Goal: Answer question/provide support

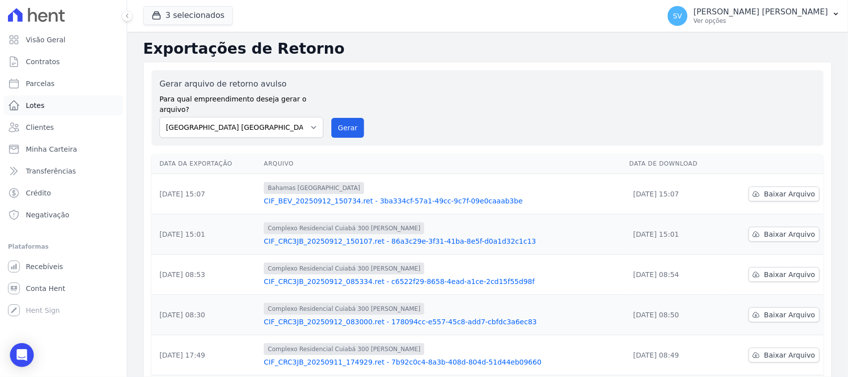
click at [50, 97] on link "Lotes" at bounding box center [63, 105] width 119 height 20
click at [48, 80] on span "Parcelas" at bounding box center [40, 84] width 29 height 10
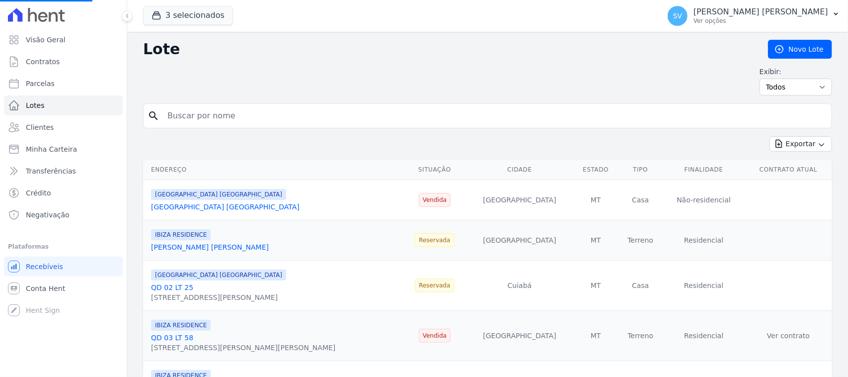
click at [225, 109] on input "search" at bounding box center [495, 116] width 666 height 20
type input "SER"
select select
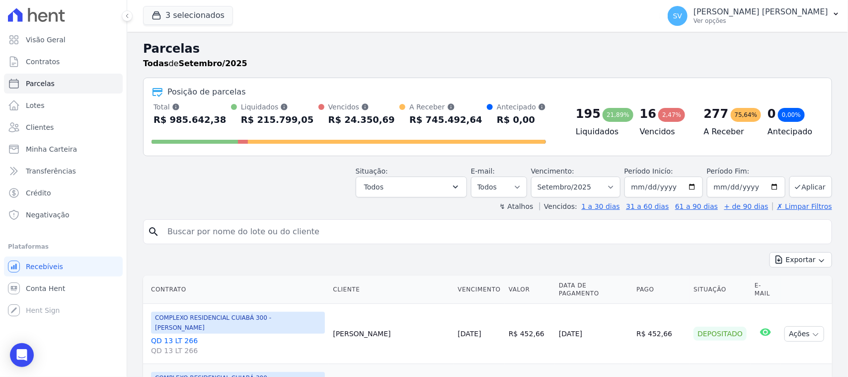
drag, startPoint x: 382, startPoint y: 247, endPoint x: 517, endPoint y: 180, distance: 151.1
drag, startPoint x: 565, startPoint y: 176, endPoint x: 587, endPoint y: 202, distance: 33.9
click at [565, 178] on select "[GEOGRAPHIC_DATA] por período ──────── Todos os meses Outubro/2022 Novembro/202…" at bounding box center [575, 186] width 89 height 21
select select "08/2025"
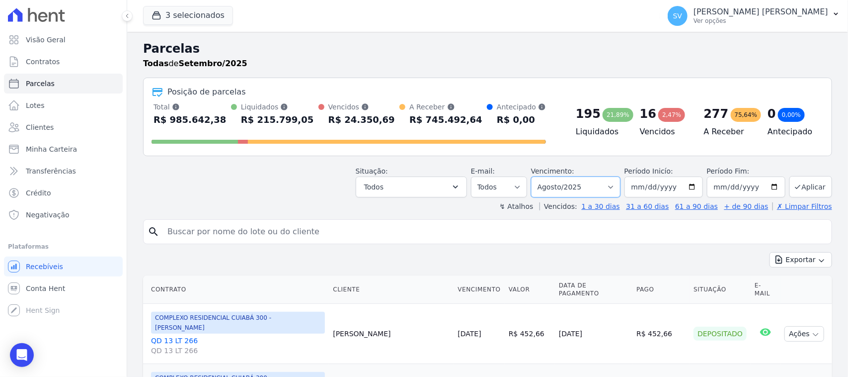
click at [535, 176] on select "[GEOGRAPHIC_DATA] por período ──────── Todos os meses Outubro/2022 Novembro/202…" at bounding box center [575, 186] width 89 height 21
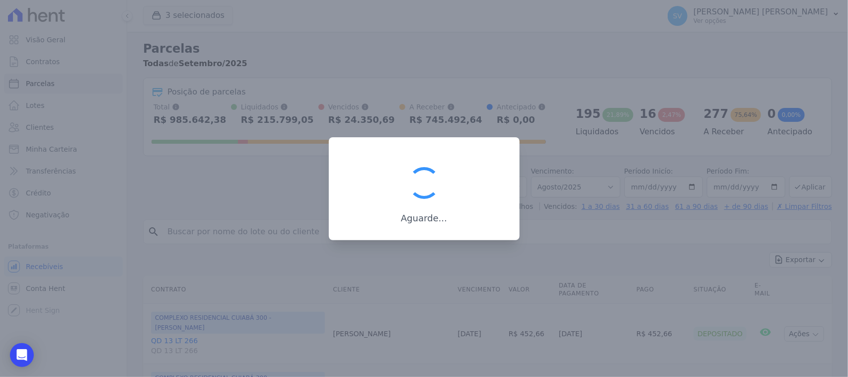
click at [294, 227] on div at bounding box center [424, 188] width 848 height 377
click at [294, 228] on div at bounding box center [424, 188] width 848 height 377
click at [296, 230] on div at bounding box center [424, 188] width 848 height 377
click at [296, 229] on div at bounding box center [424, 188] width 848 height 377
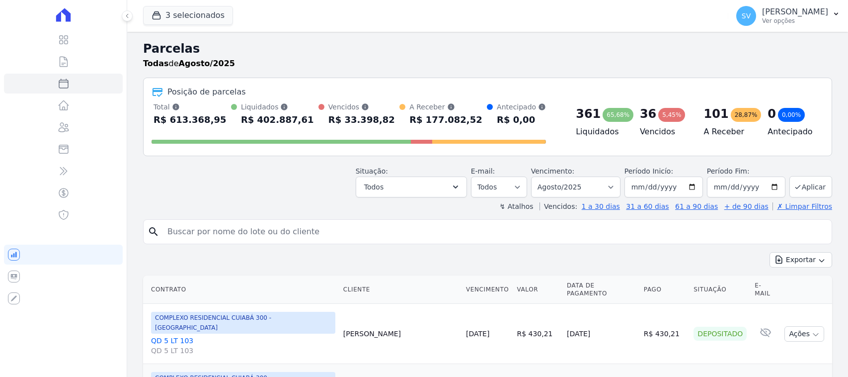
select select
click at [315, 222] on div "search" at bounding box center [487, 231] width 689 height 25
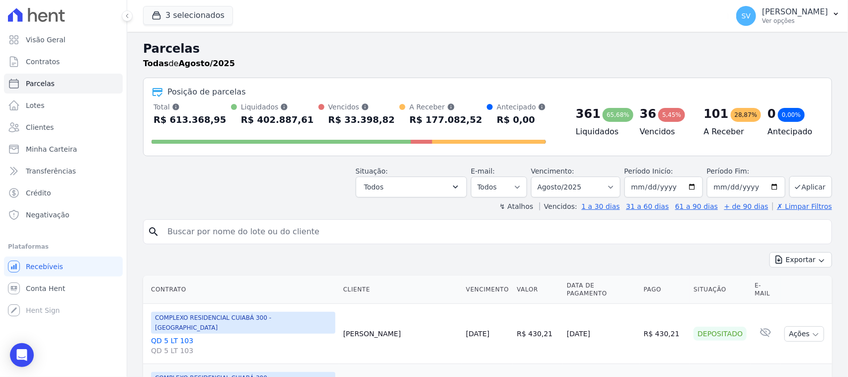
click at [309, 230] on input "search" at bounding box center [495, 232] width 666 height 20
type input "[PERSON_NAME]"
select select
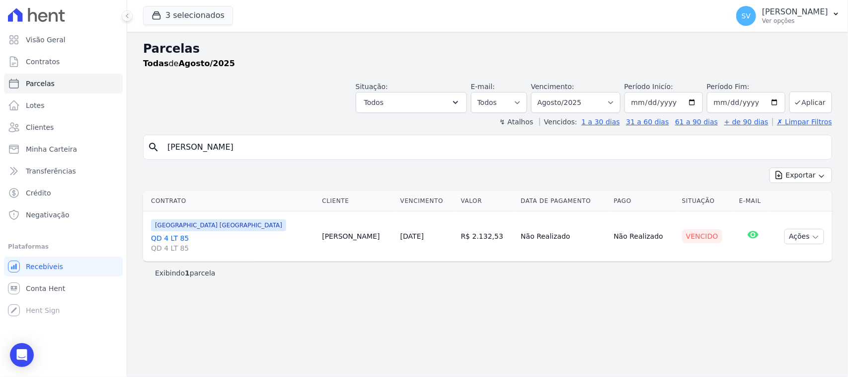
drag, startPoint x: 806, startPoint y: 239, endPoint x: 747, endPoint y: 274, distance: 69.3
click at [806, 240] on button "Ações" at bounding box center [805, 236] width 40 height 15
click at [782, 257] on link "Ver boleto" at bounding box center [800, 259] width 95 height 18
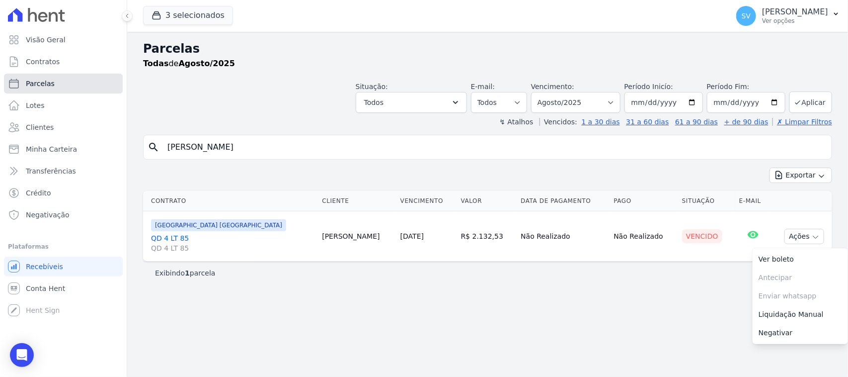
click at [65, 89] on link "Parcelas" at bounding box center [63, 84] width 119 height 20
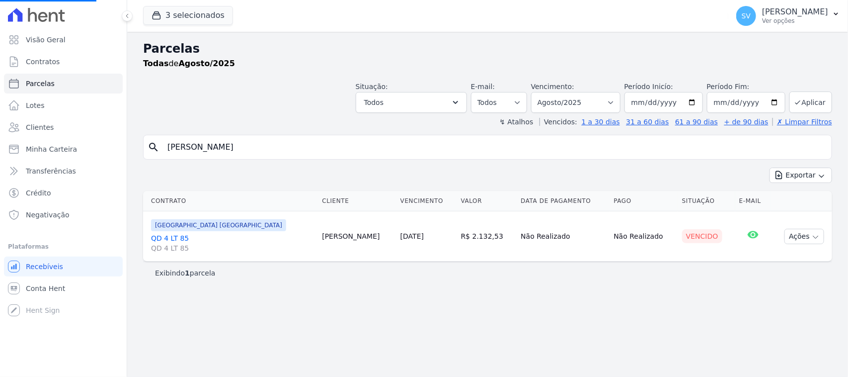
select select
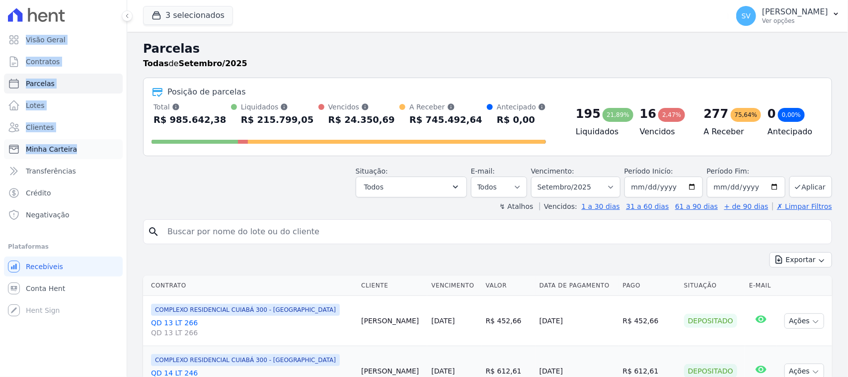
drag, startPoint x: 319, startPoint y: 148, endPoint x: 118, endPoint y: 149, distance: 200.3
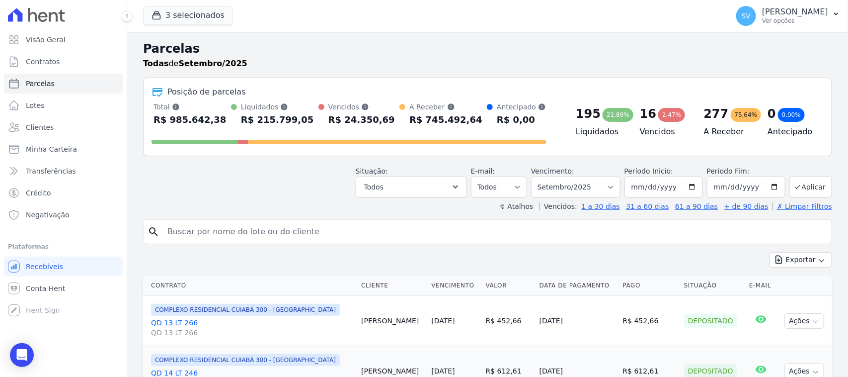
click at [312, 226] on input "search" at bounding box center [495, 232] width 666 height 20
drag, startPoint x: 562, startPoint y: 189, endPoint x: 577, endPoint y: 223, distance: 36.7
click at [562, 190] on select "[GEOGRAPHIC_DATA] por período ──────── Todos os meses Outubro/2022 Novembro/202…" at bounding box center [575, 186] width 89 height 21
click at [535, 176] on select "[GEOGRAPHIC_DATA] por período ──────── Todos os meses Outubro/2022 Novembro/202…" at bounding box center [575, 186] width 89 height 21
click at [442, 229] on input "search" at bounding box center [495, 232] width 666 height 20
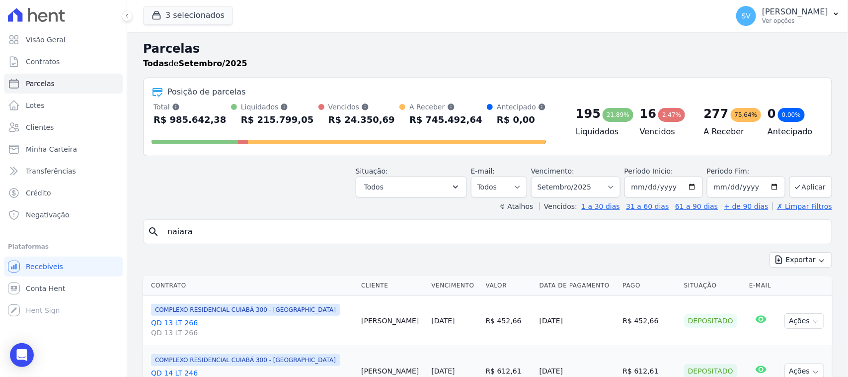
type input "NAIARA MARQUES DE ALMEIDA PAIXAO"
select select
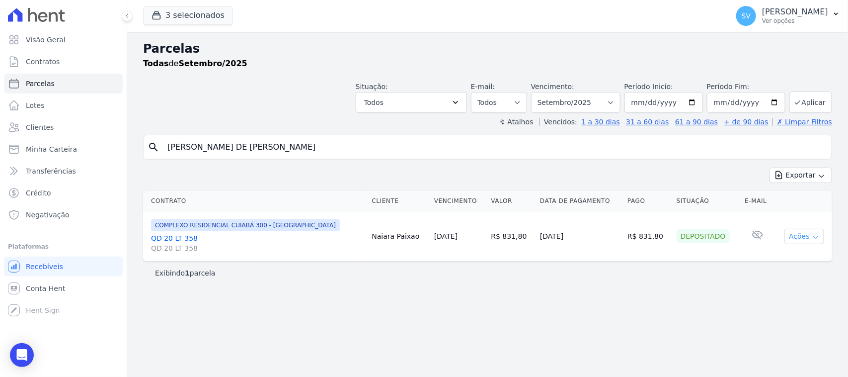
click at [792, 240] on button "Ações" at bounding box center [805, 236] width 40 height 15
click at [804, 262] on link "Ver boleto" at bounding box center [800, 259] width 95 height 18
click at [476, 316] on div "Parcelas Todas de Setembro/2025 Situação: Agendado Em Aberto Pago Processando C…" at bounding box center [487, 204] width 721 height 345
click at [22, 359] on icon "Open Intercom Messenger" at bounding box center [21, 354] width 11 height 13
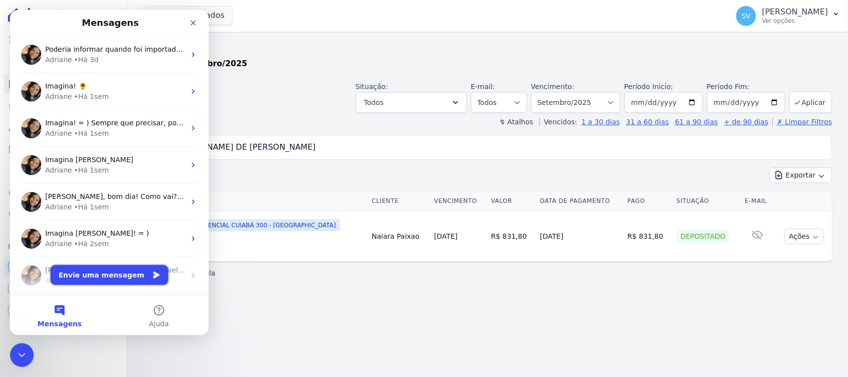
click at [125, 269] on button "Envie uma mensagem" at bounding box center [110, 275] width 118 height 20
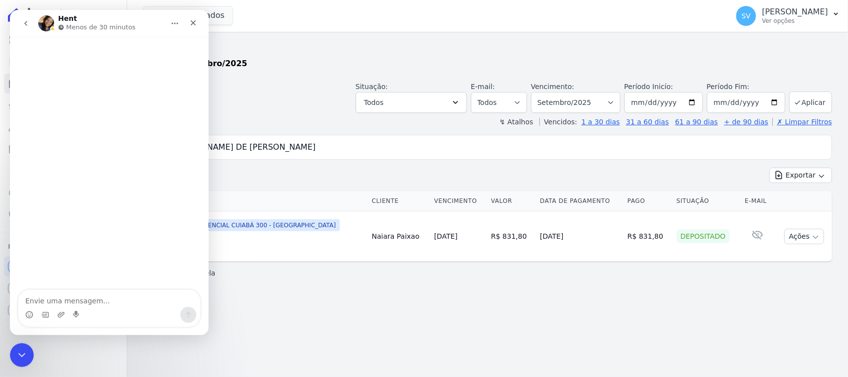
click at [126, 307] on div "Messenger da Intercom" at bounding box center [109, 308] width 182 height 37
click at [128, 301] on textarea "Envie uma mensagem..." at bounding box center [109, 298] width 182 height 17
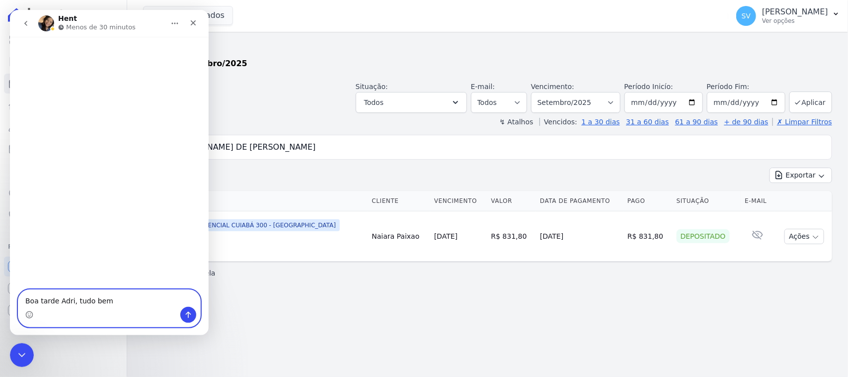
type textarea "Boa tarde Adri, tudo bem?"
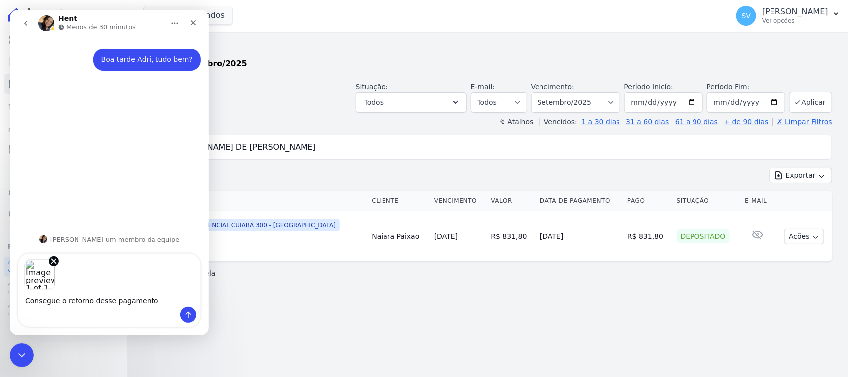
type textarea "Consegue o retorno desse pagamento?"
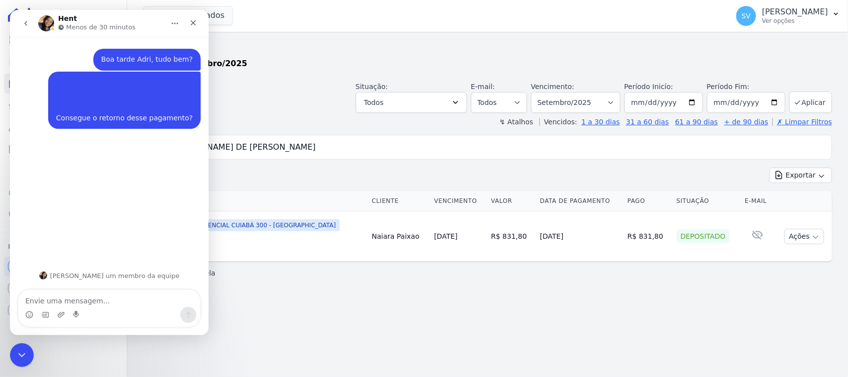
click at [272, 282] on div "Exibindo 1 parcela" at bounding box center [487, 272] width 689 height 22
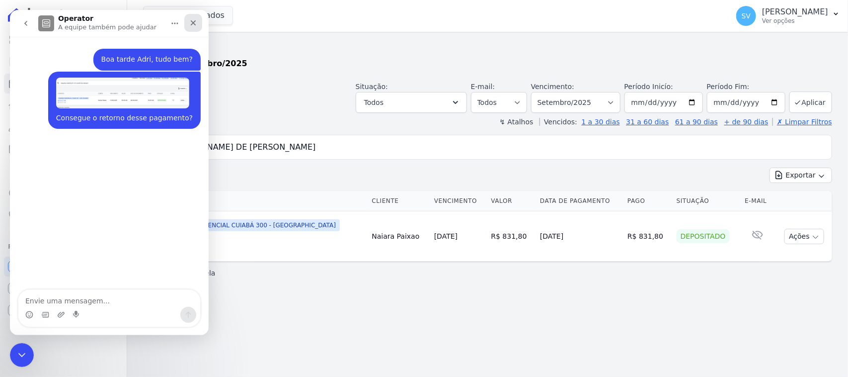
click at [198, 16] on div "Fechar" at bounding box center [193, 23] width 18 height 18
